Goal: Information Seeking & Learning: Understand process/instructions

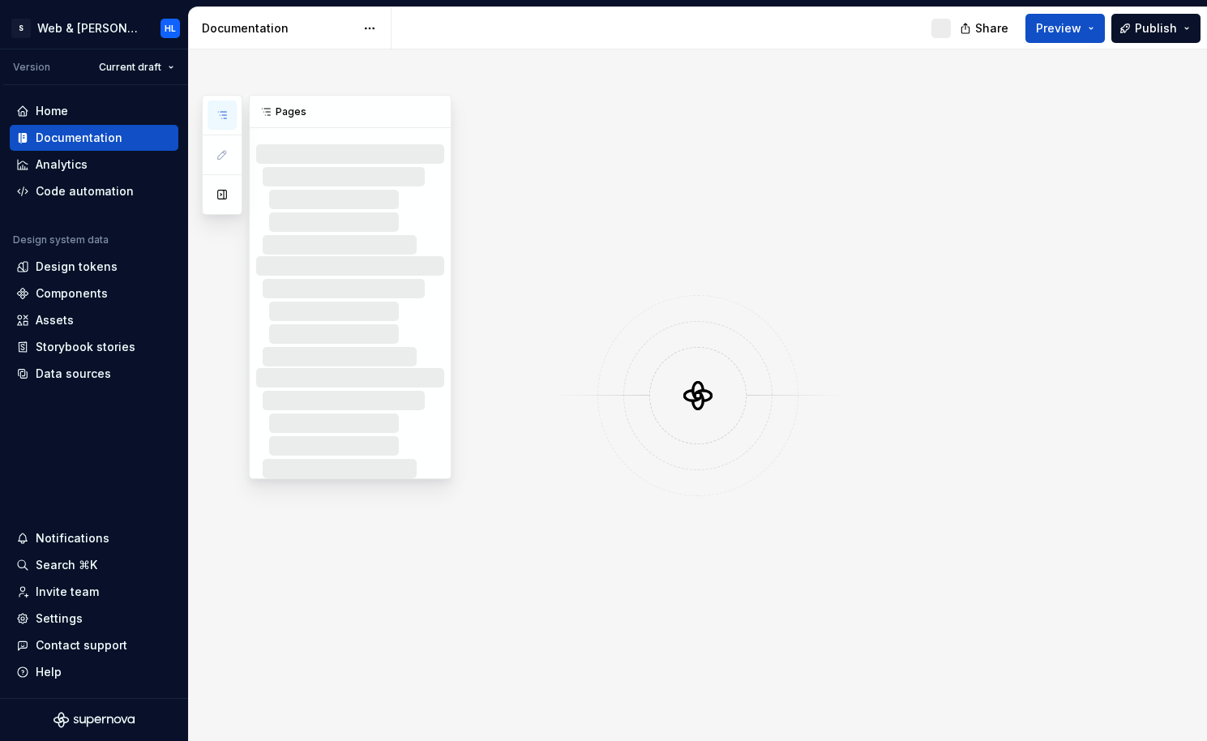
click at [222, 121] on icon "button" at bounding box center [222, 115] width 13 height 13
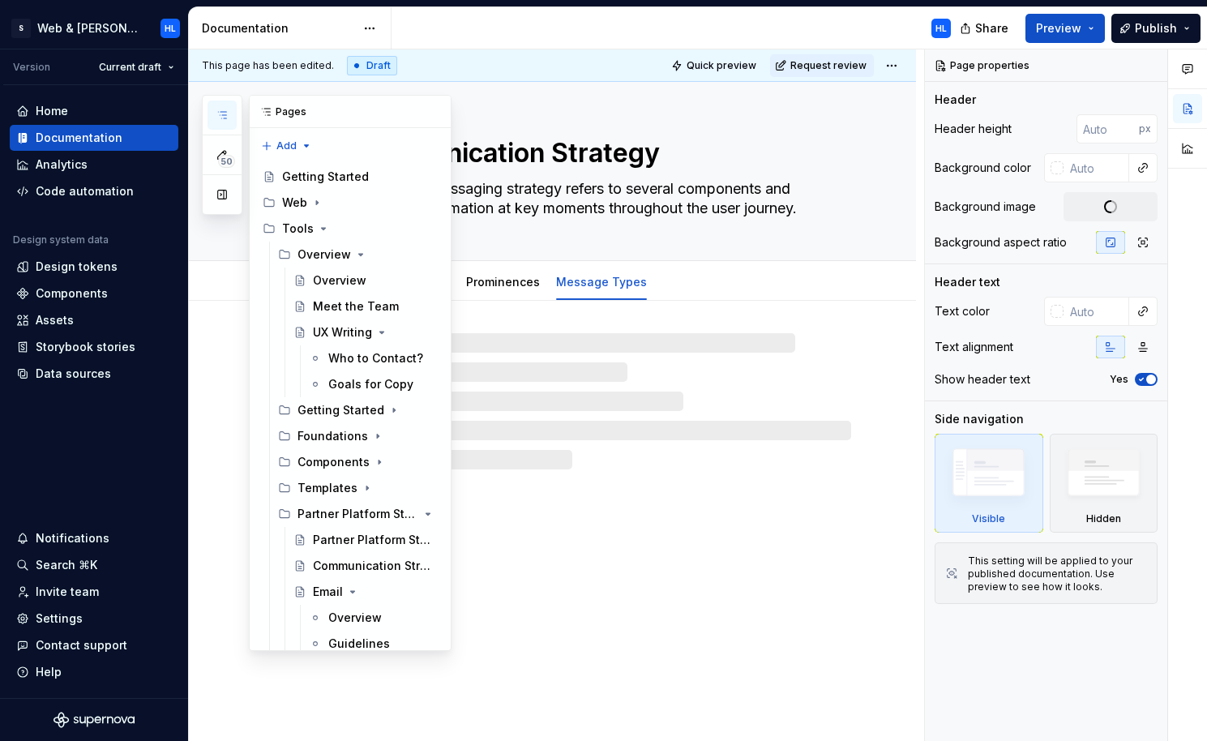
click at [221, 113] on icon "button" at bounding box center [222, 115] width 13 height 13
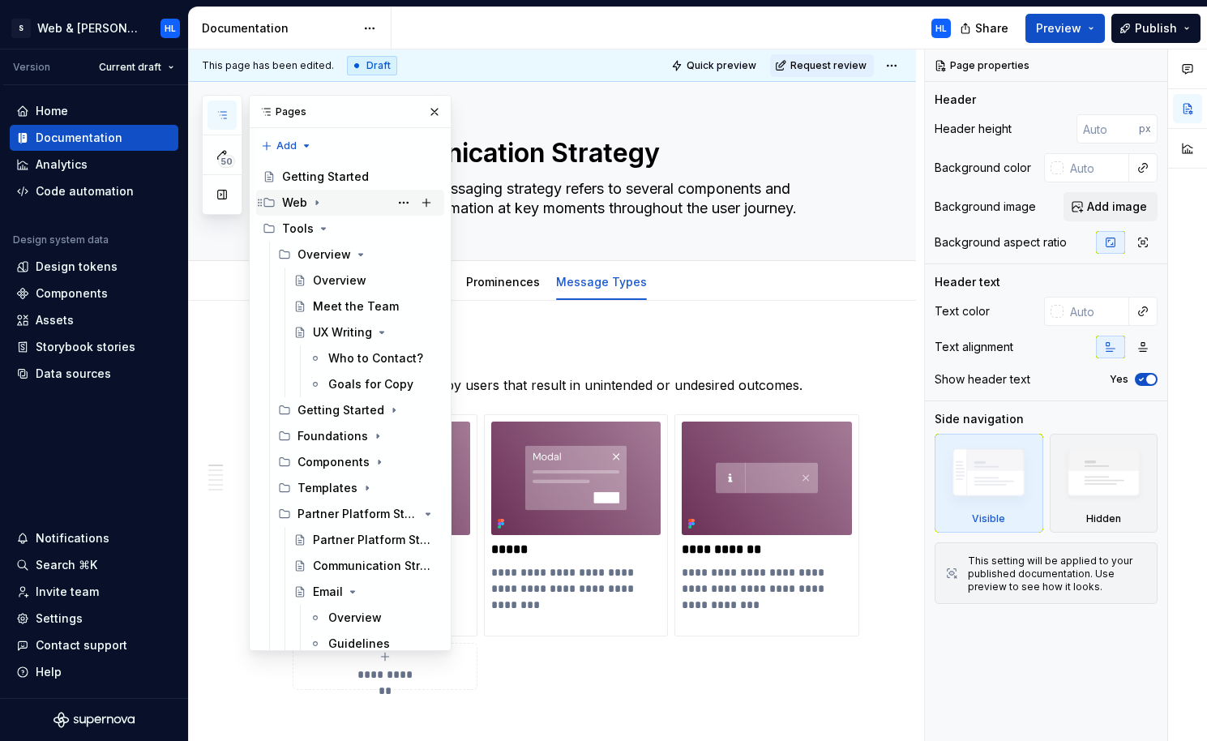
click at [326, 204] on div "Web" at bounding box center [360, 202] width 156 height 23
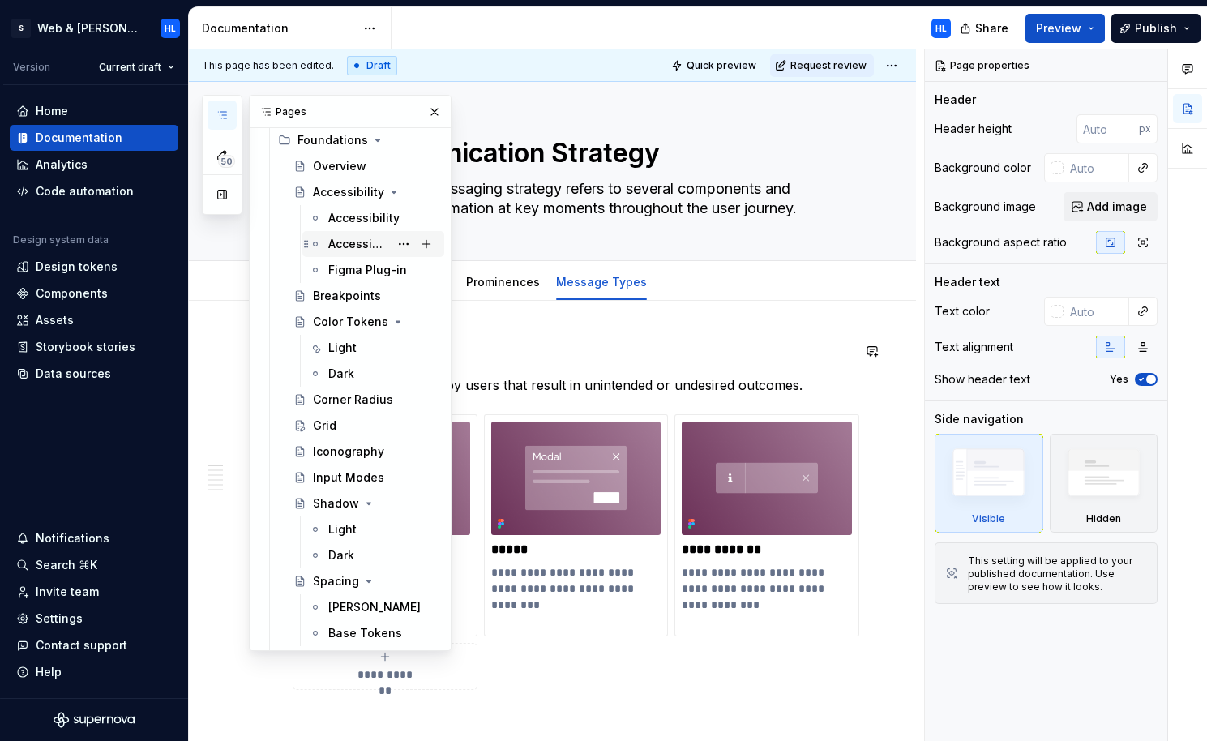
scroll to position [120, 0]
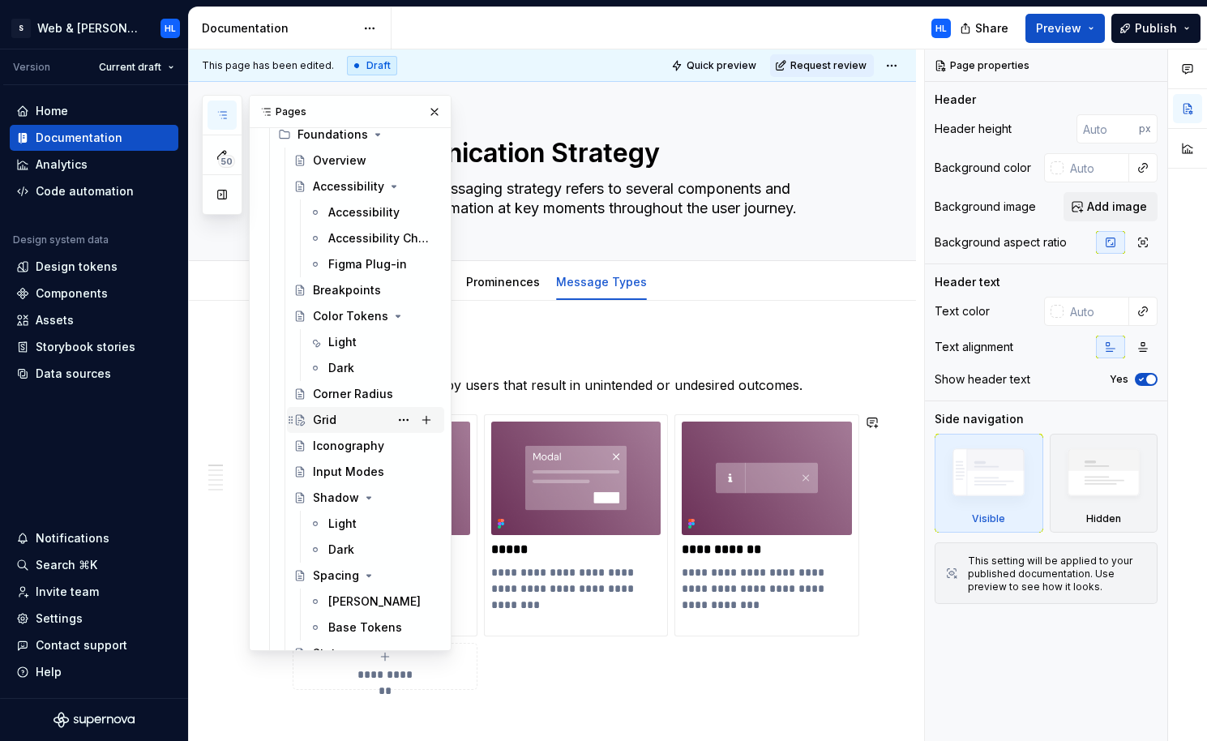
click at [346, 415] on div "Grid" at bounding box center [375, 420] width 125 height 23
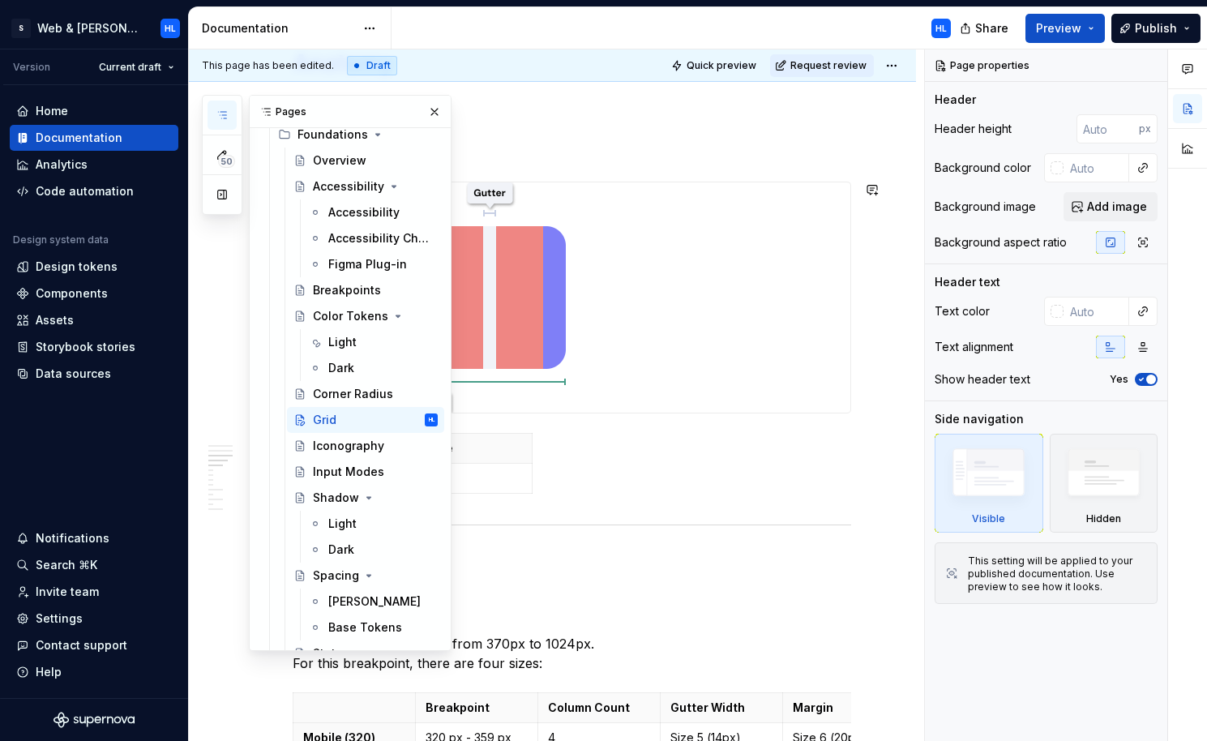
scroll to position [694, 0]
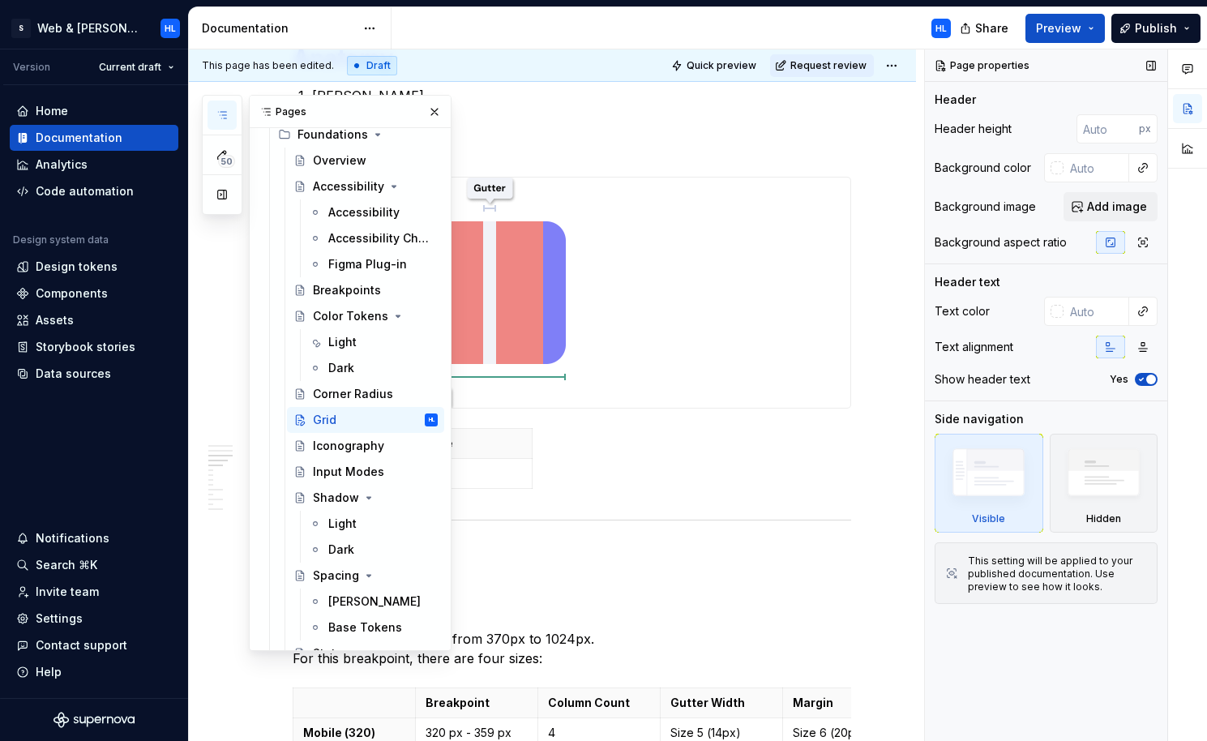
click at [967, 689] on div "Page properties Header Header height px Background color Background image Add i…" at bounding box center [1046, 395] width 242 height 692
click at [225, 116] on icon "button" at bounding box center [222, 115] width 13 height 13
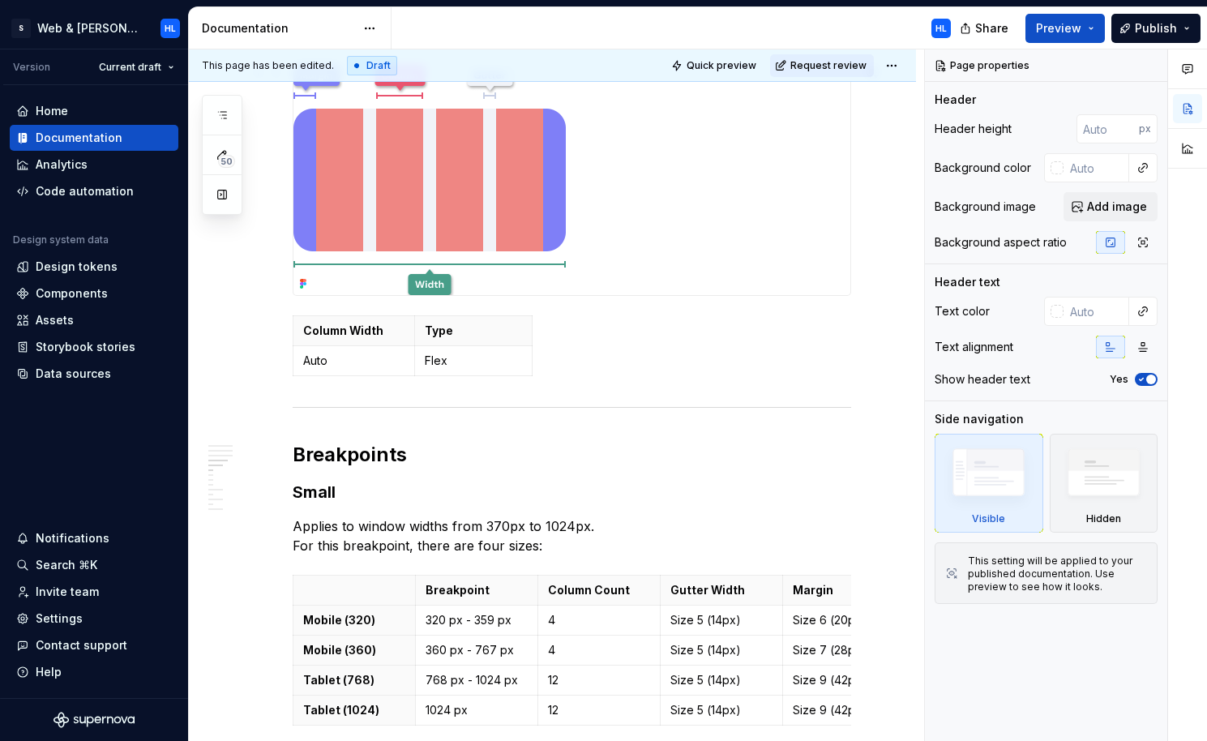
scroll to position [803, 0]
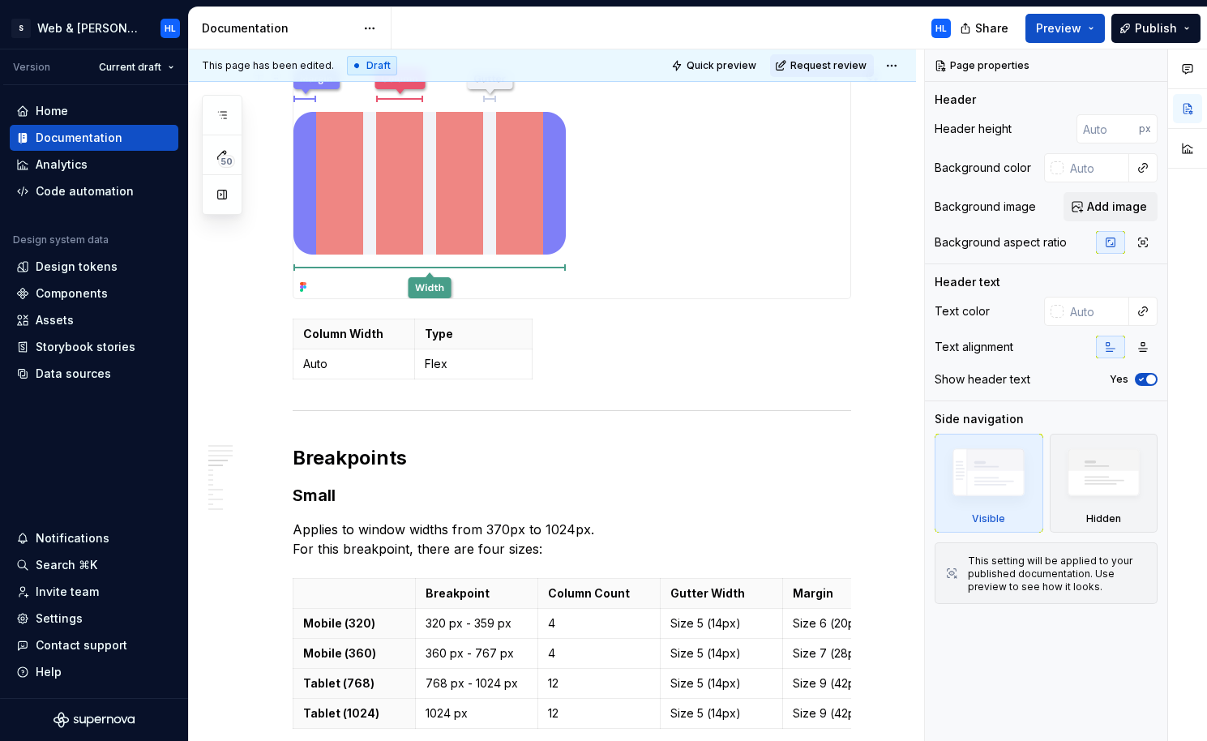
type textarea "*"
